Goal: Task Accomplishment & Management: Complete application form

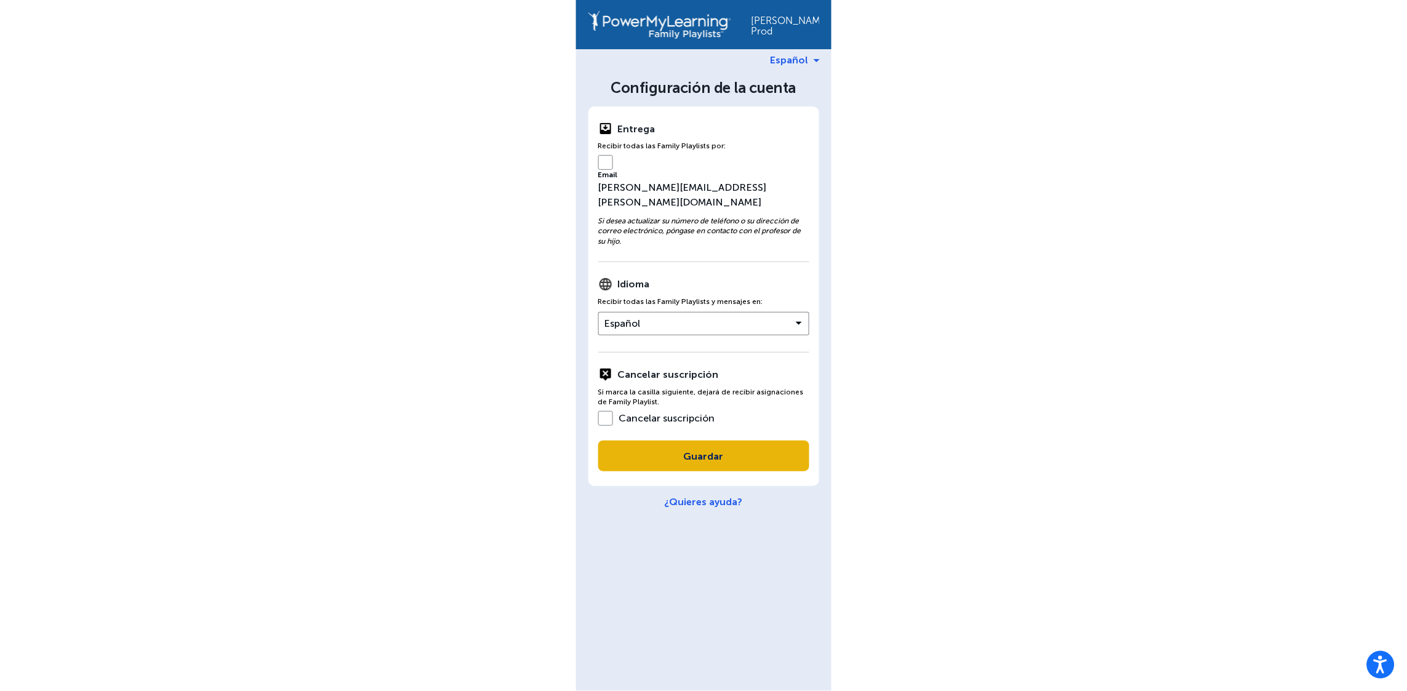
click at [760, 441] on button "Guardar" at bounding box center [703, 456] width 211 height 31
click at [729, 441] on button "Guardar" at bounding box center [703, 456] width 211 height 31
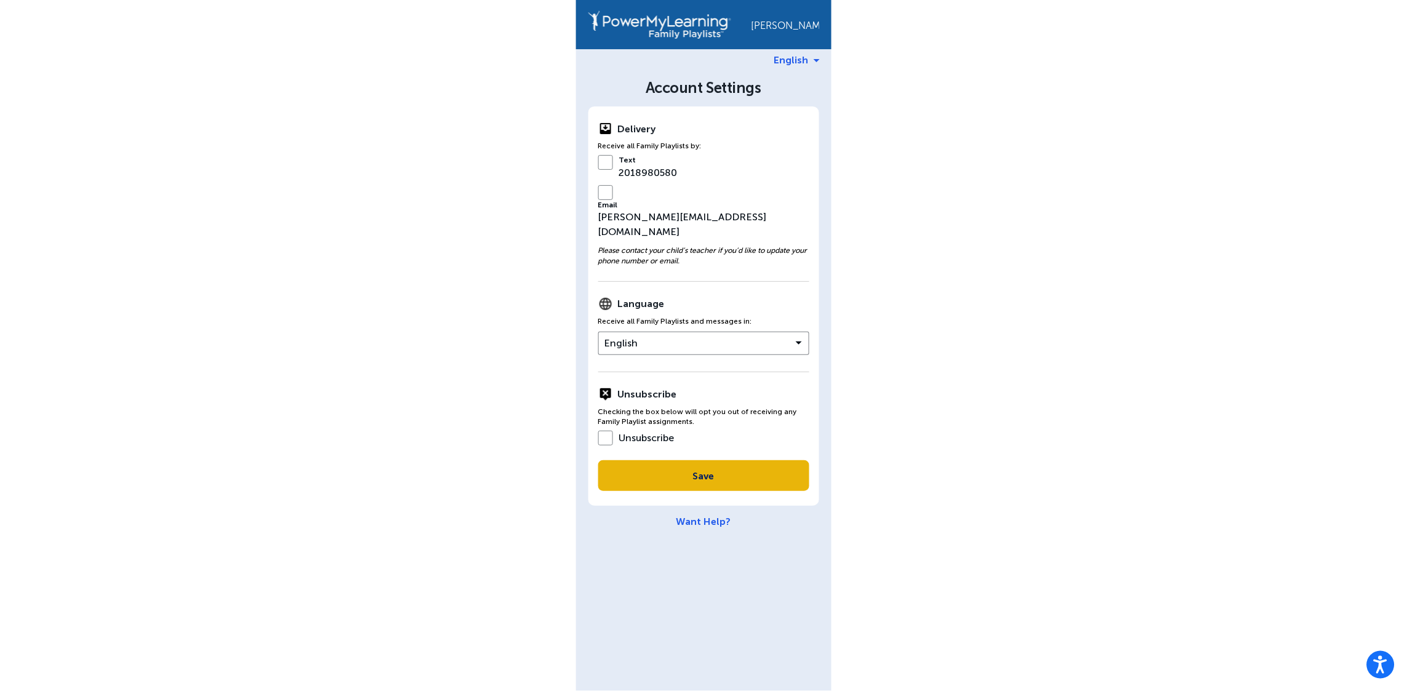
click at [742, 460] on button "Save" at bounding box center [703, 475] width 211 height 31
